Goal: Task Accomplishment & Management: Complete application form

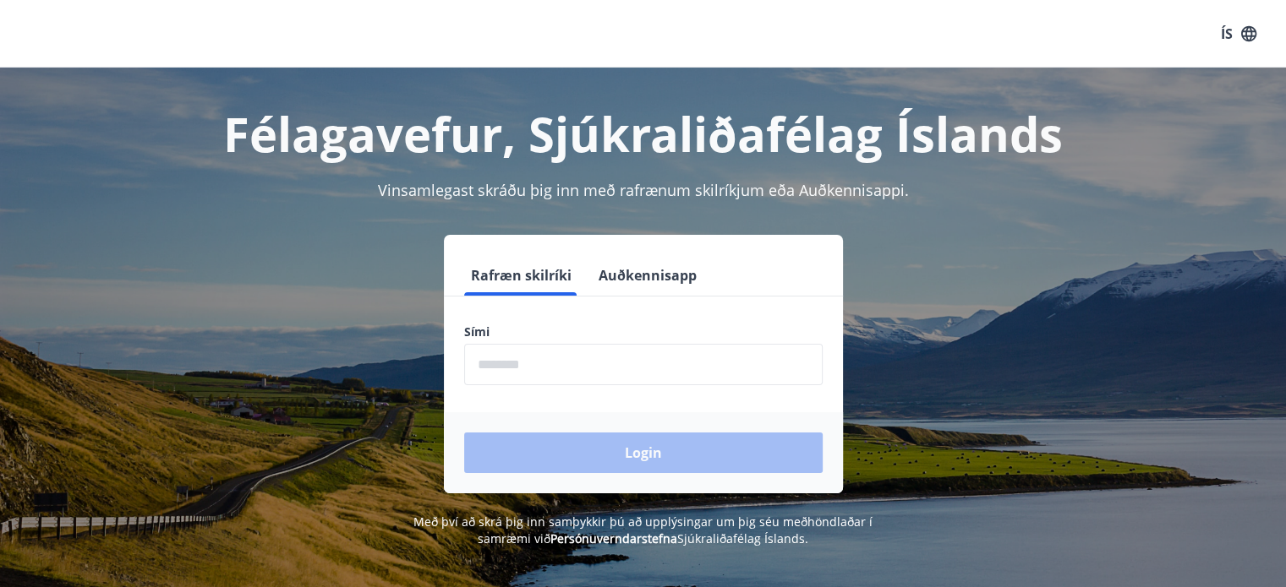
click at [525, 368] on input "phone" at bounding box center [643, 364] width 358 height 41
type input "********"
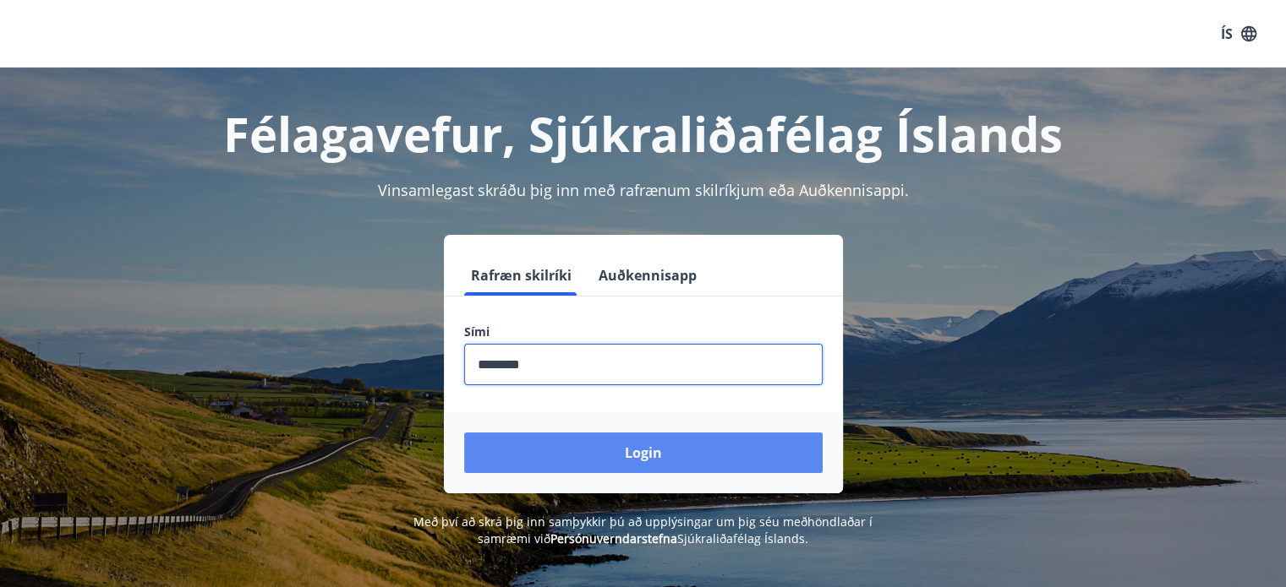
click at [652, 450] on button "Login" at bounding box center [643, 453] width 358 height 41
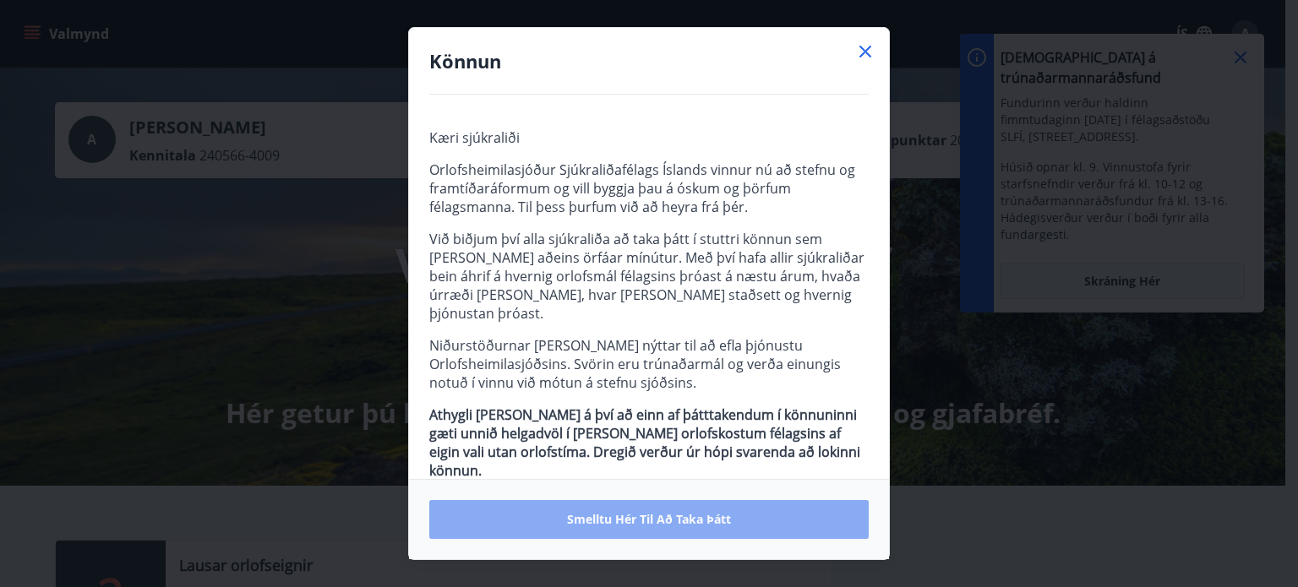
click at [642, 516] on span "Smelltu hér til að taka þátt" at bounding box center [649, 519] width 164 height 17
